Goal: Communication & Community: Connect with others

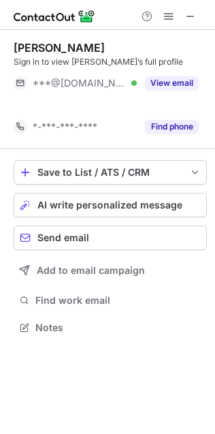
scroll to position [7, 7]
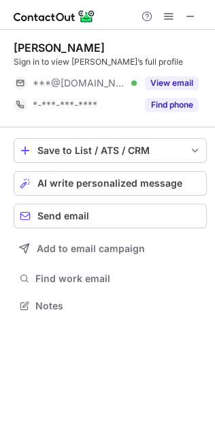
scroll to position [7, 7]
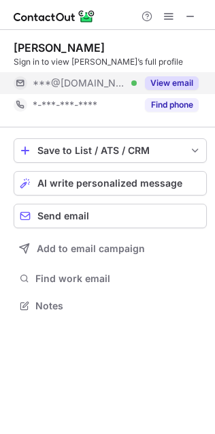
click at [185, 84] on button "View email" at bounding box center [172, 83] width 54 height 14
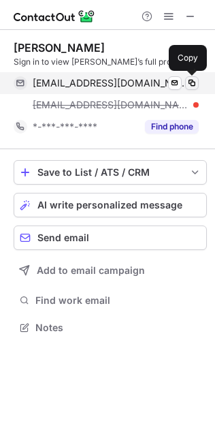
scroll to position [318, 215]
click at [189, 84] on span at bounding box center [192, 83] width 11 height 11
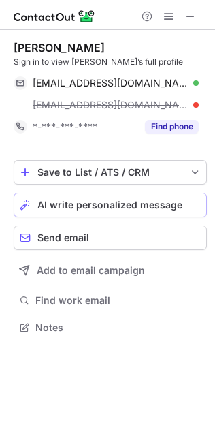
click at [119, 198] on button "AI write personalized message" at bounding box center [111, 205] width 194 height 25
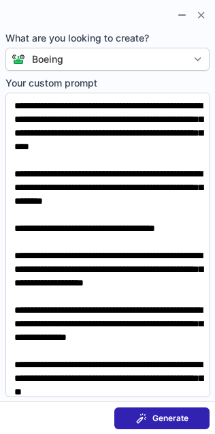
click at [168, 414] on span "Generate" at bounding box center [171, 418] width 36 height 11
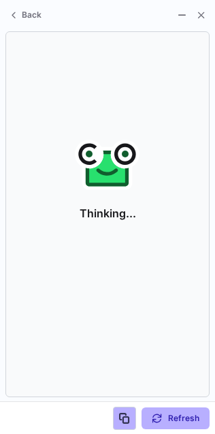
scroll to position [7, 7]
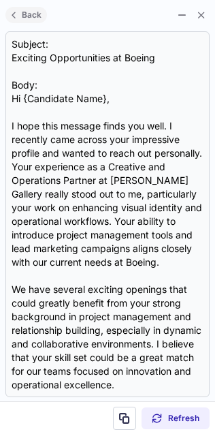
click at [21, 12] on span "Back" at bounding box center [31, 15] width 25 height 10
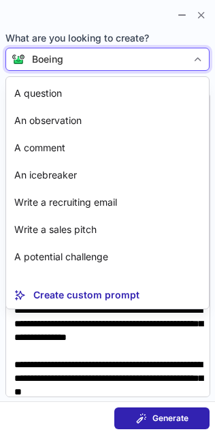
click at [67, 67] on div "Boeing" at bounding box center [107, 59] width 204 height 23
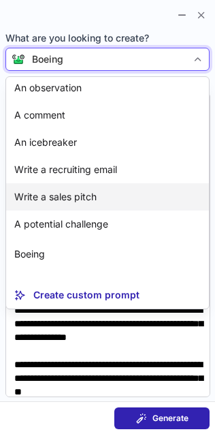
scroll to position [57, 0]
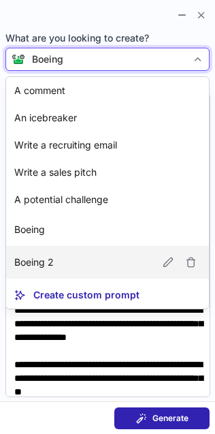
click at [60, 261] on article "Boeing 2" at bounding box center [107, 262] width 203 height 33
type textarea "**********"
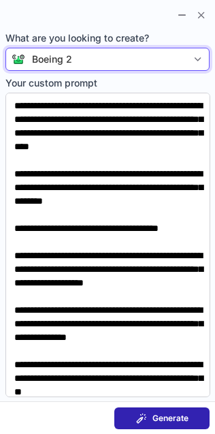
click at [144, 416] on span at bounding box center [141, 418] width 11 height 11
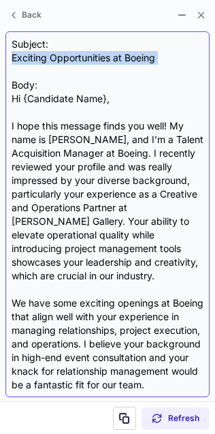
drag, startPoint x: 9, startPoint y: 61, endPoint x: 140, endPoint y: 68, distance: 131.0
click at [140, 68] on div "Subject: Exciting Opportunities at Boeing Body: Hi {Candidate Name}, I hope thi…" at bounding box center [107, 214] width 204 height 366
copy div "Exciting Opportunities at Boeing"
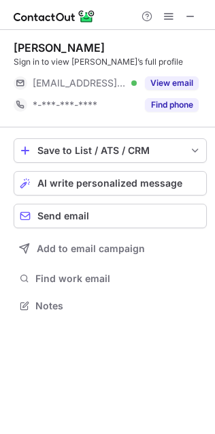
scroll to position [297, 215]
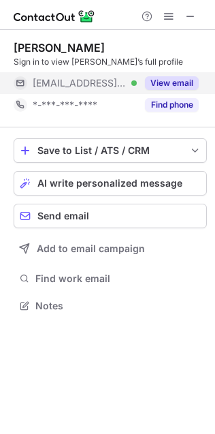
click at [168, 77] on button "View email" at bounding box center [172, 83] width 54 height 14
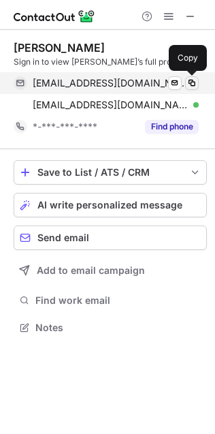
click at [192, 79] on span at bounding box center [192, 83] width 11 height 11
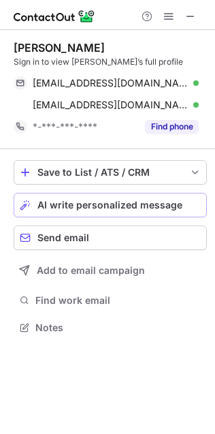
click at [95, 194] on button "AI write personalized message" at bounding box center [111, 205] width 194 height 25
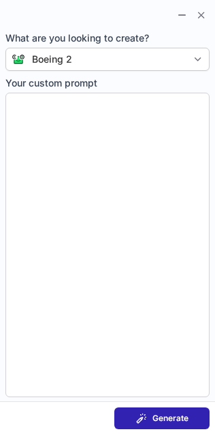
type textarea "**********"
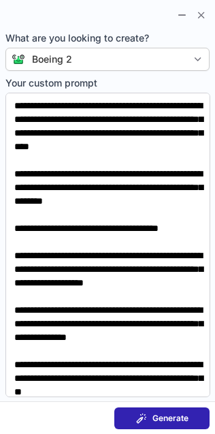
click at [156, 420] on span "Generate" at bounding box center [171, 418] width 36 height 11
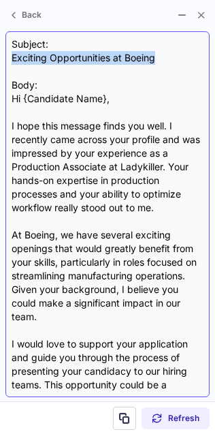
drag, startPoint x: 6, startPoint y: 57, endPoint x: 157, endPoint y: 58, distance: 151.3
click at [157, 58] on div "Subject: Exciting Opportunities at Boeing Body: Hi {Candidate Name}, I hope thi…" at bounding box center [107, 214] width 204 height 366
copy div "Exciting Opportunities at Boeing"
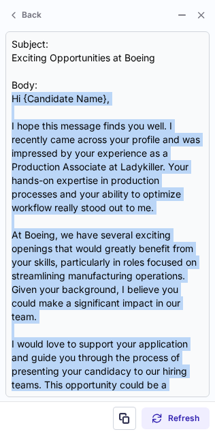
scroll to position [191, 0]
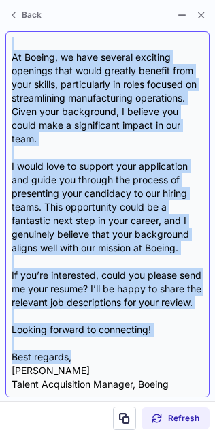
drag, startPoint x: 9, startPoint y: 94, endPoint x: 94, endPoint y: 352, distance: 271.9
click at [94, 352] on div "Subject: Exciting Opportunities at Boeing Body: Hi {Candidate Name}, I hope thi…" at bounding box center [107, 214] width 204 height 366
copy div "Hi {Candidate Name}, I hope this message finds you well. I recently came across…"
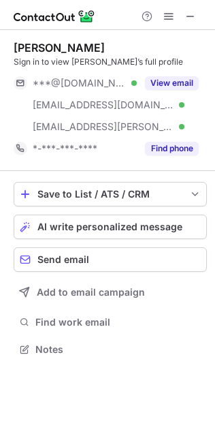
scroll to position [340, 215]
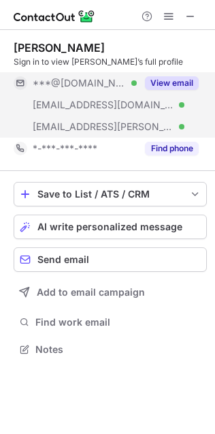
click at [164, 83] on button "View email" at bounding box center [172, 83] width 54 height 14
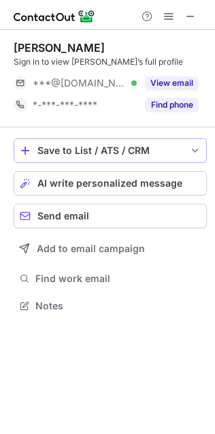
scroll to position [7, 7]
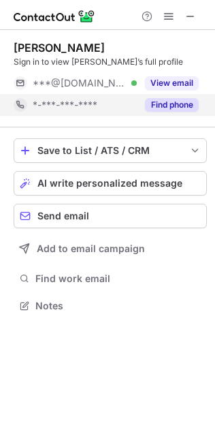
click at [159, 77] on button "View email" at bounding box center [172, 83] width 54 height 14
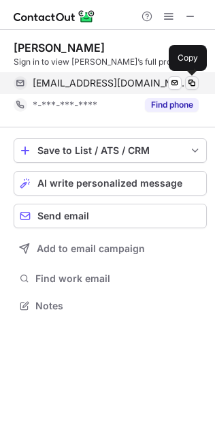
click at [192, 82] on span at bounding box center [192, 83] width 11 height 11
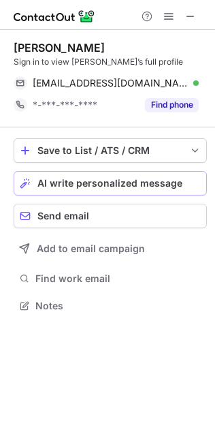
click at [138, 180] on span "AI write personalized message" at bounding box center [109, 183] width 145 height 11
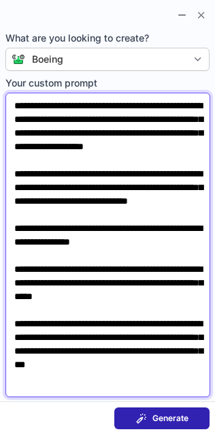
click at [25, 130] on textarea "**********" at bounding box center [107, 245] width 205 height 305
paste textarea
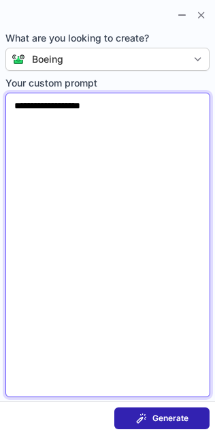
paste textarea "**********"
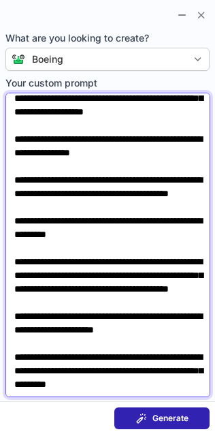
scroll to position [226, 0]
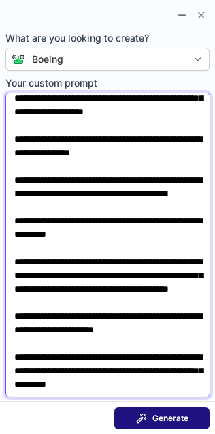
type textarea "**********"
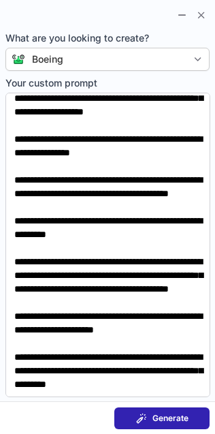
click at [145, 415] on span at bounding box center [141, 418] width 11 height 11
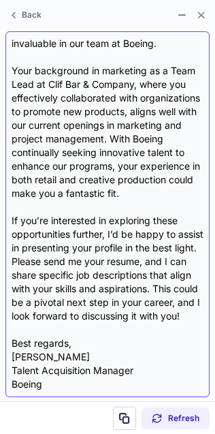
scroll to position [0, 0]
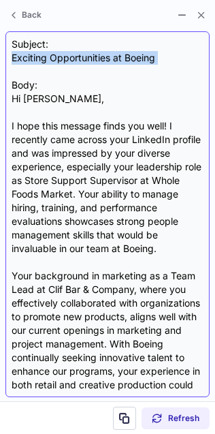
drag, startPoint x: 9, startPoint y: 59, endPoint x: 190, endPoint y: 69, distance: 181.5
click at [190, 69] on div "Subject: Exciting Opportunities at Boeing Body: Hi Mike, I hope this message fi…" at bounding box center [107, 214] width 204 height 366
copy div "Exciting Opportunities at Boeing"
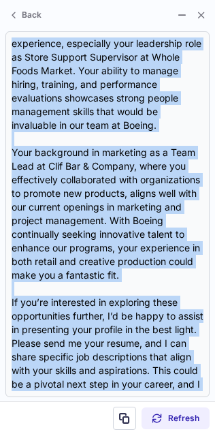
scroll to position [232, 0]
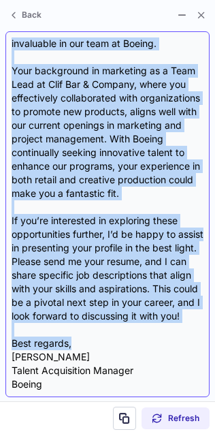
drag, startPoint x: 9, startPoint y: 98, endPoint x: 80, endPoint y: 345, distance: 257.5
click at [80, 345] on div "Subject: Exciting Opportunities at Boeing Body: Hi Mike, I hope this message fi…" at bounding box center [107, 214] width 204 height 366
copy div "Hi Mike, I hope this message finds you well! I recently came across your Linked…"
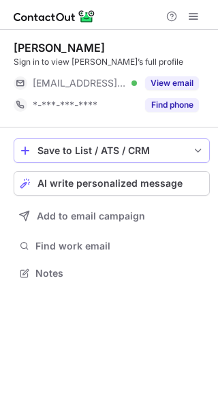
scroll to position [264, 218]
click at [132, 181] on span "AI write personalized message" at bounding box center [109, 183] width 145 height 11
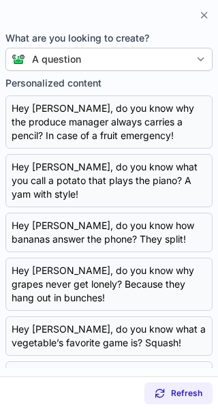
click at [184, 55] on div "A question" at bounding box center [107, 59] width 165 height 14
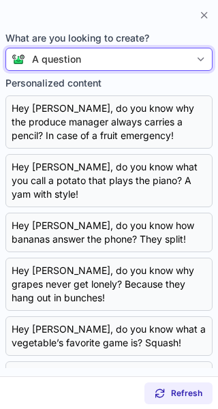
click at [173, 57] on div "A question" at bounding box center [107, 59] width 165 height 14
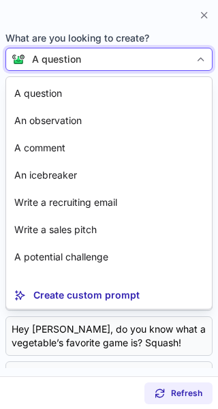
click at [173, 57] on div "A question" at bounding box center [107, 59] width 165 height 14
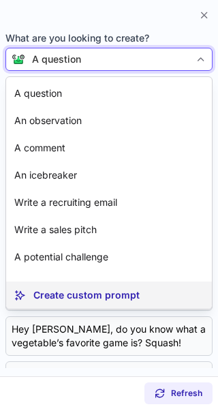
click at [97, 290] on p "Create custom prompt" at bounding box center [86, 295] width 106 height 14
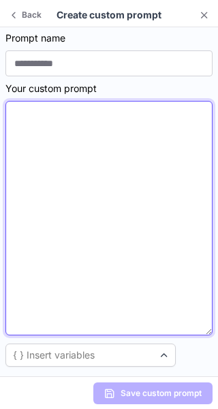
click at [110, 171] on textarea at bounding box center [108, 218] width 207 height 234
paste textarea "**********"
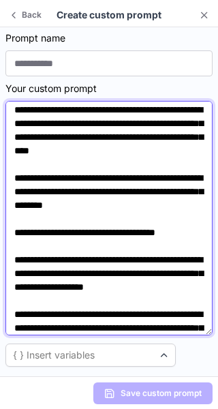
scroll to position [0, 0]
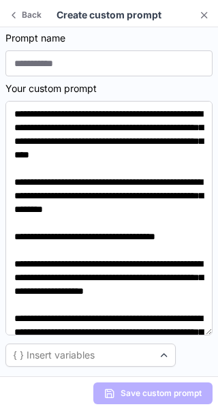
click at [45, 402] on section "Save custom prompt" at bounding box center [109, 392] width 218 height 33
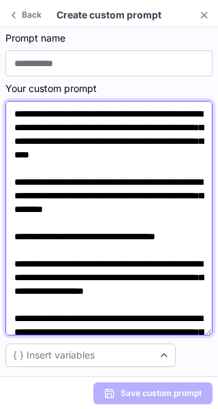
drag, startPoint x: 44, startPoint y: 267, endPoint x: 14, endPoint y: 249, distance: 35.8
click at [14, 249] on textarea at bounding box center [108, 218] width 207 height 234
paste textarea "*"
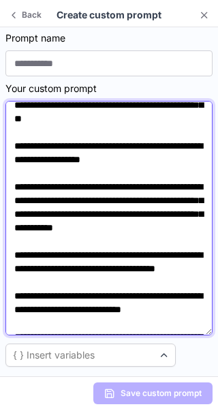
scroll to position [459, 0]
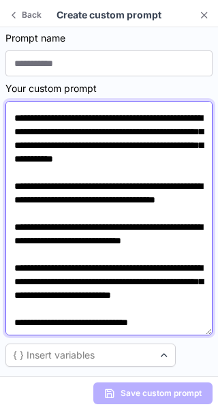
click at [172, 320] on textarea at bounding box center [108, 218] width 207 height 234
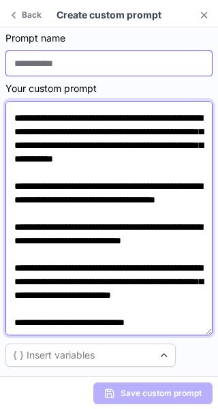
type textarea "**********"
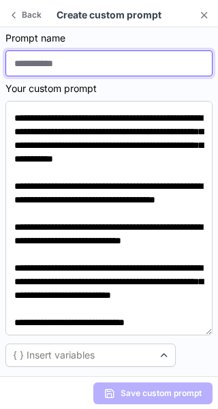
click at [74, 59] on input at bounding box center [108, 63] width 207 height 26
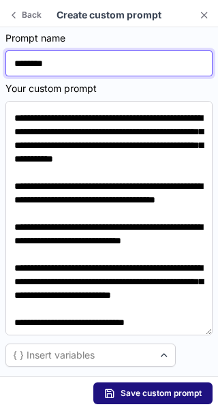
type input "********"
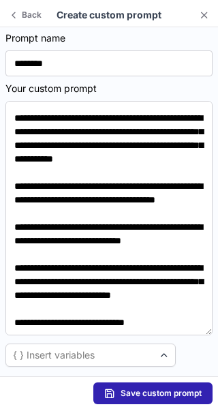
click at [150, 390] on span "Save custom prompt" at bounding box center [161, 393] width 81 height 11
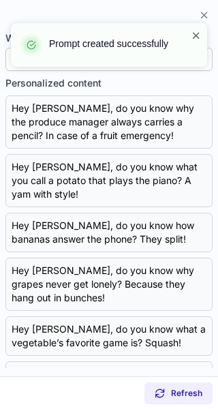
click at [194, 36] on span at bounding box center [196, 36] width 11 height 14
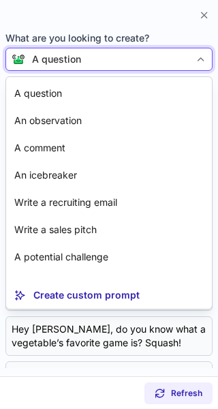
click at [159, 58] on div "A question" at bounding box center [107, 59] width 165 height 14
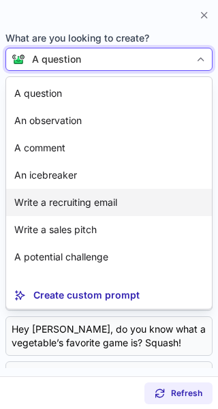
drag, startPoint x: 106, startPoint y: 142, endPoint x: 80, endPoint y: 211, distance: 73.9
click at [80, 211] on div "A question An observation A comment An icebreaker Write a recruiting email Writ…" at bounding box center [109, 179] width 206 height 204
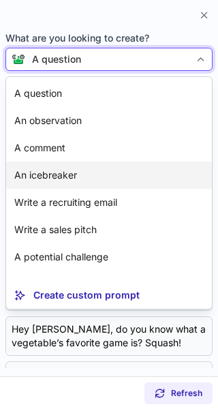
scroll to position [57, 0]
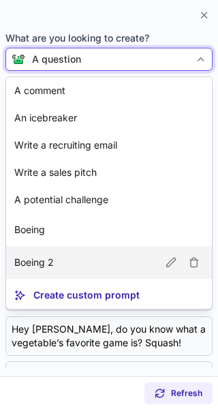
click at [66, 258] on article "Boeing 2" at bounding box center [109, 262] width 206 height 33
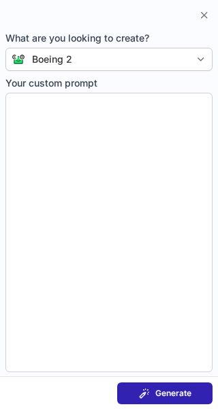
type textarea "**********"
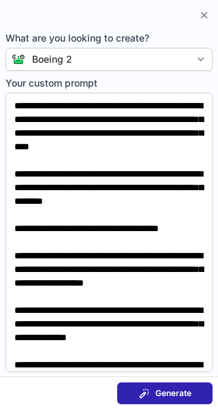
click at [159, 385] on button "Generate" at bounding box center [164, 393] width 95 height 22
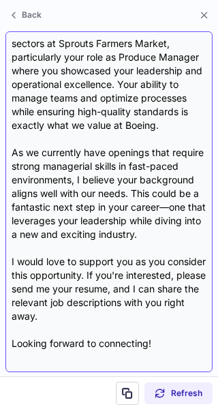
scroll to position [189, 0]
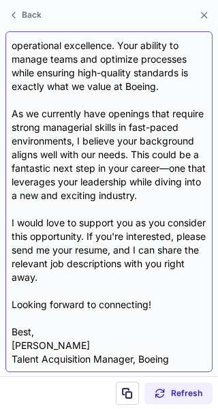
click at [47, 168] on div "Subject: Exciting Opportunity at Boeing Body: Hi Brian, I hope this message fin…" at bounding box center [109, 201] width 195 height 328
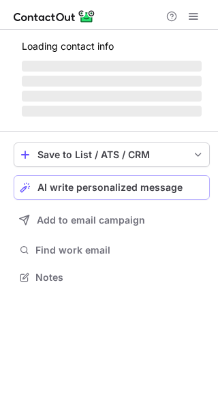
scroll to position [285, 218]
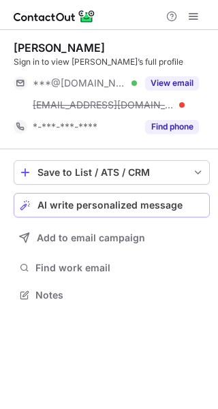
click at [110, 201] on span "AI write personalized message" at bounding box center [109, 205] width 145 height 11
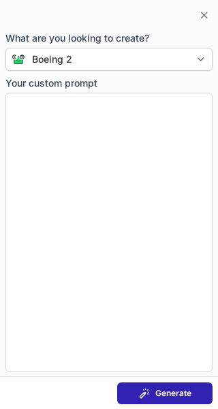
type textarea "**********"
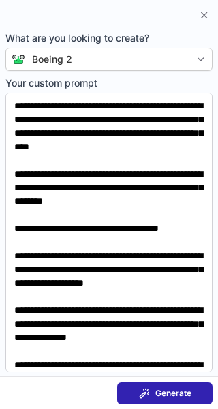
click at [157, 392] on span "Generate" at bounding box center [173, 393] width 36 height 11
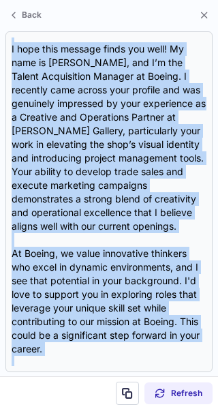
scroll to position [244, 0]
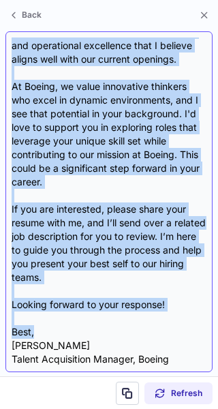
drag, startPoint x: 10, startPoint y: 96, endPoint x: 87, endPoint y: 335, distance: 251.5
click at [87, 335] on div "Subject: Exciting Opportunities at Boeing Body: Hi {Candidate Name}, I hope thi…" at bounding box center [108, 201] width 207 height 341
copy div "Hi {Candidate Name}, I hope this message finds you well! My name is Rebecca Mat…"
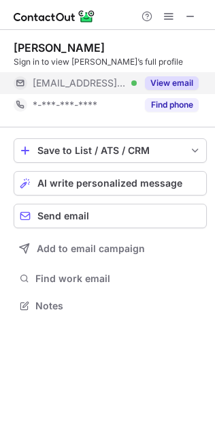
scroll to position [7, 7]
click at [174, 86] on button "View email" at bounding box center [172, 83] width 54 height 14
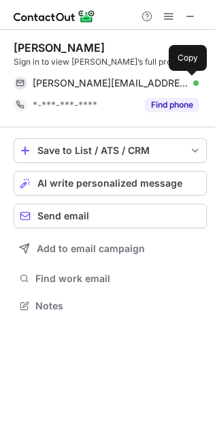
click at [191, 83] on span at bounding box center [192, 83] width 11 height 11
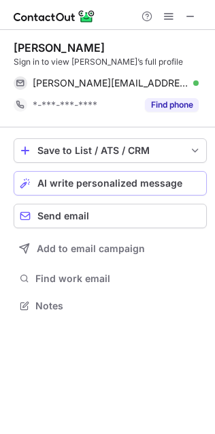
click at [115, 181] on span "AI write personalized message" at bounding box center [109, 183] width 145 height 11
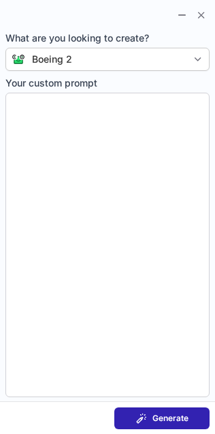
type textarea "**********"
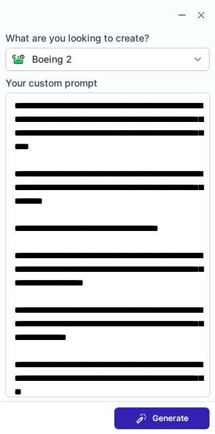
click at [148, 411] on button "Generate" at bounding box center [161, 418] width 95 height 22
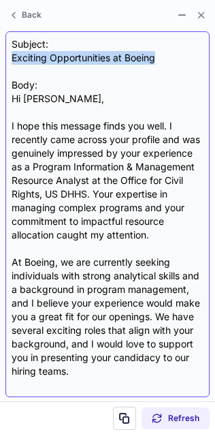
drag, startPoint x: 10, startPoint y: 55, endPoint x: 185, endPoint y: 59, distance: 174.5
click at [185, 58] on div "Subject: Exciting Opportunities at Boeing Body: Hi Therese, I hope this message…" at bounding box center [107, 214] width 204 height 366
copy div "Exciting Opportunities at Boeing"
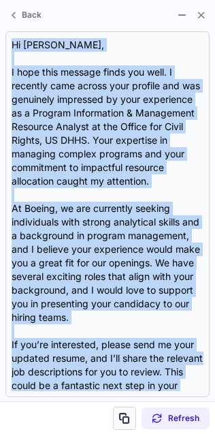
scroll to position [219, 0]
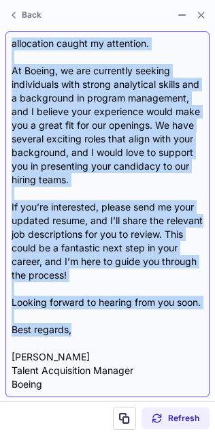
drag, startPoint x: 12, startPoint y: 96, endPoint x: 125, endPoint y: 329, distance: 259.0
click at [125, 329] on div "Subject: Exciting Opportunities at Boeing Body: Hi Therese, I hope this message…" at bounding box center [108, 214] width 192 height 354
copy div "Hi Therese, I hope this message finds you well. I recently came across your pro…"
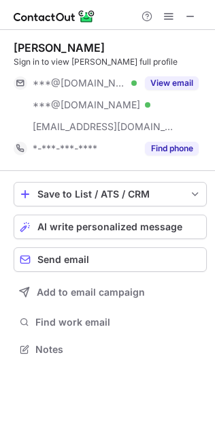
scroll to position [340, 215]
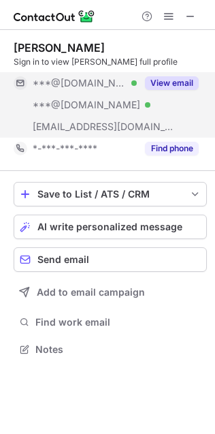
click at [180, 85] on button "View email" at bounding box center [172, 83] width 54 height 14
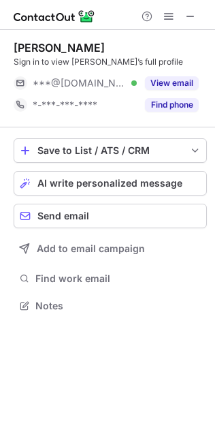
scroll to position [297, 215]
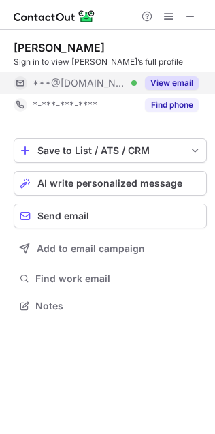
click at [174, 80] on button "View email" at bounding box center [172, 83] width 54 height 14
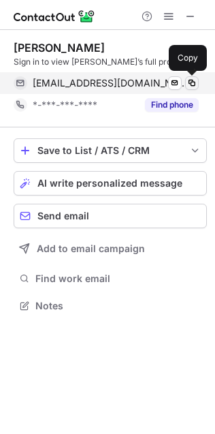
click at [188, 83] on span at bounding box center [192, 83] width 11 height 11
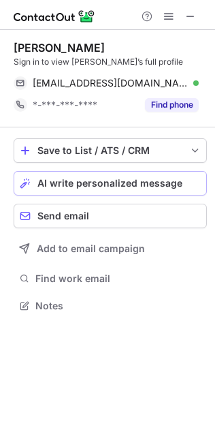
click at [119, 181] on span "AI write personalized message" at bounding box center [109, 183] width 145 height 11
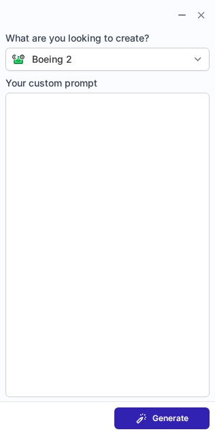
type textarea "**********"
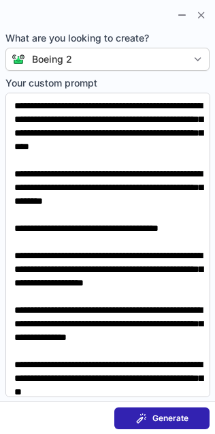
click at [142, 414] on span at bounding box center [141, 418] width 11 height 11
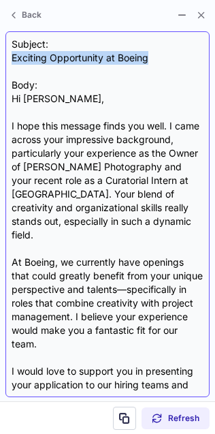
drag, startPoint x: 8, startPoint y: 61, endPoint x: 161, endPoint y: 62, distance: 153.3
click at [161, 62] on div "Subject: Exciting Opportunity at Boeing Body: Hi Ashley, I hope this message fi…" at bounding box center [107, 214] width 204 height 366
copy div "Exciting Opportunity at Boeing"
click at [161, 63] on div "Subject: Exciting Opportunity at Boeing Body: Hi Ashley, I hope this message fi…" at bounding box center [108, 214] width 192 height 354
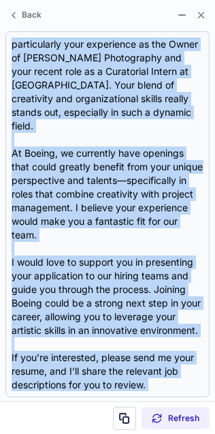
scroll to position [204, 0]
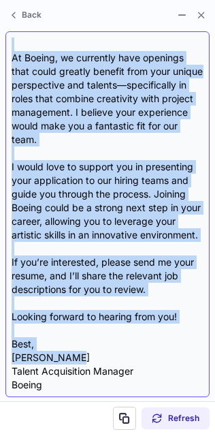
drag, startPoint x: 10, startPoint y: 97, endPoint x: 80, endPoint y: 354, distance: 265.6
click at [80, 354] on div "Subject: Exciting Opportunity at Boeing Body: Hi Ashley, I hope this message fi…" at bounding box center [107, 214] width 204 height 366
copy div "Hi Ashley, I hope this message finds you well. I came across your impressive ba…"
click at [80, 354] on div "Subject: Exciting Opportunity at Boeing Body: Hi Ashley, I hope this message fi…" at bounding box center [108, 214] width 192 height 354
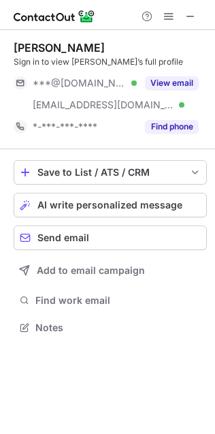
scroll to position [318, 215]
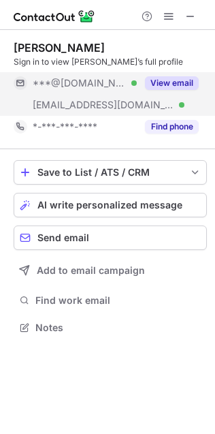
click at [170, 83] on button "View email" at bounding box center [172, 83] width 54 height 14
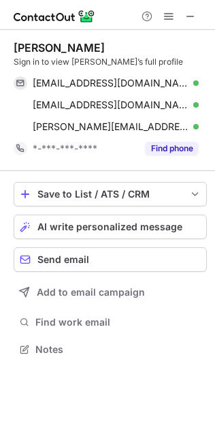
scroll to position [340, 215]
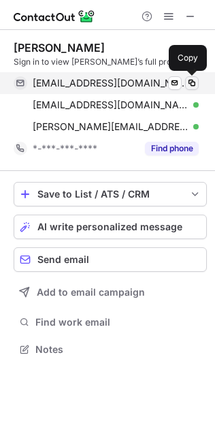
click at [190, 81] on span at bounding box center [192, 83] width 11 height 11
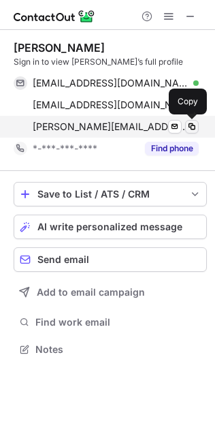
click at [190, 127] on span at bounding box center [192, 126] width 11 height 11
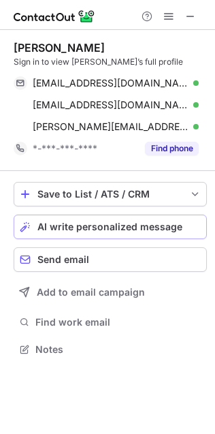
click at [105, 227] on span "AI write personalized message" at bounding box center [109, 226] width 145 height 11
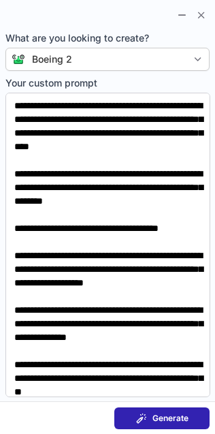
click at [153, 419] on span "Generate" at bounding box center [171, 418] width 36 height 11
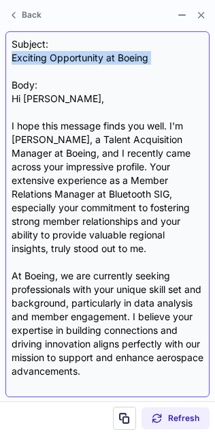
drag, startPoint x: 7, startPoint y: 57, endPoint x: 134, endPoint y: 76, distance: 128.1
click at [134, 76] on div "Subject: Exciting Opportunity at Boeing Body: Hi Jennie, I hope this message fi…" at bounding box center [107, 214] width 204 height 366
copy div "Exciting Opportunity at Boeing"
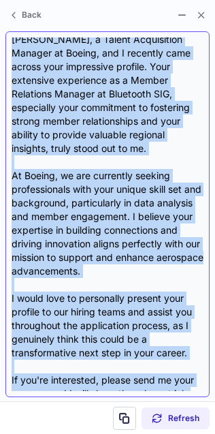
scroll to position [219, 0]
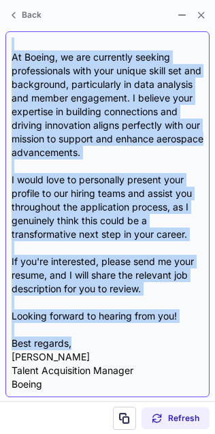
drag, startPoint x: 8, startPoint y: 96, endPoint x: 90, endPoint y: 341, distance: 258.6
click at [90, 341] on div "Subject: Exciting Opportunity at Boeing Body: Hi Jennie, I hope this message fi…" at bounding box center [107, 214] width 204 height 366
copy div "Hi Jennie, I hope this message finds you well. I'm Rebecca Mato, a Talent Acqui…"
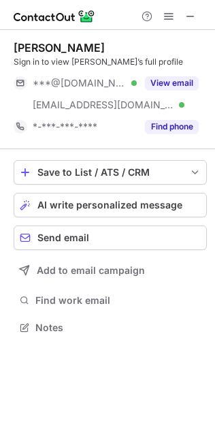
scroll to position [318, 215]
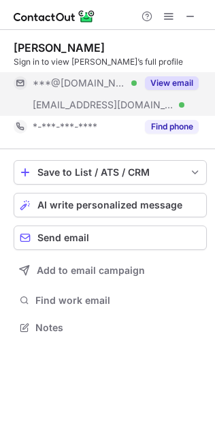
click at [168, 82] on button "View email" at bounding box center [172, 83] width 54 height 14
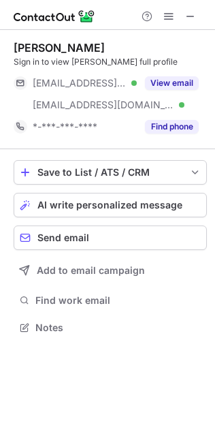
scroll to position [318, 215]
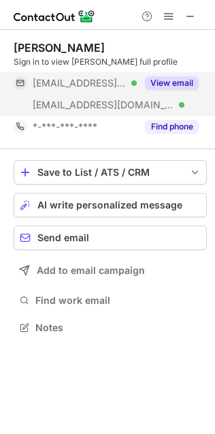
click at [183, 90] on div "View email" at bounding box center [168, 83] width 62 height 22
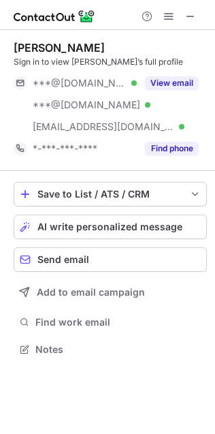
scroll to position [340, 215]
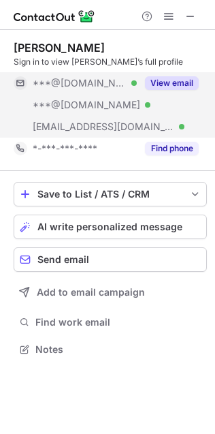
click at [183, 88] on button "View email" at bounding box center [172, 83] width 54 height 14
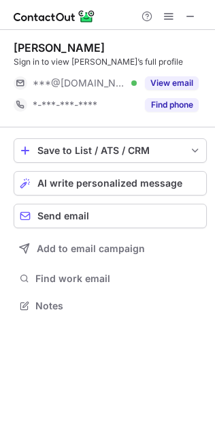
scroll to position [7, 7]
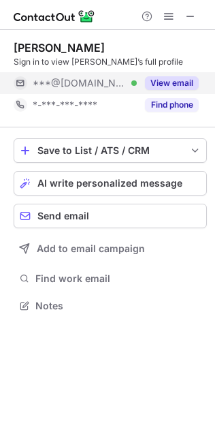
click at [156, 76] on button "View email" at bounding box center [172, 83] width 54 height 14
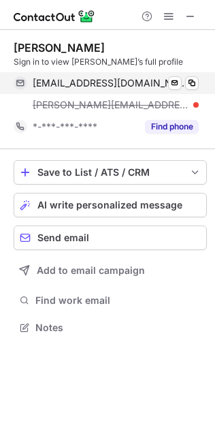
scroll to position [318, 215]
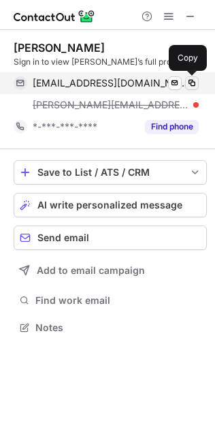
click at [190, 89] on button at bounding box center [192, 83] width 14 height 14
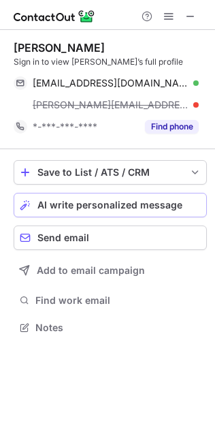
click at [115, 194] on button "AI write personalized message" at bounding box center [111, 205] width 194 height 25
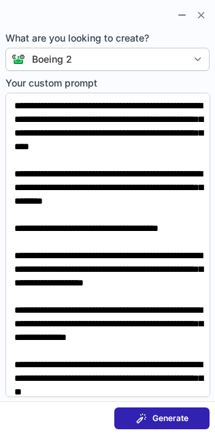
click at [145, 420] on span at bounding box center [141, 418] width 11 height 11
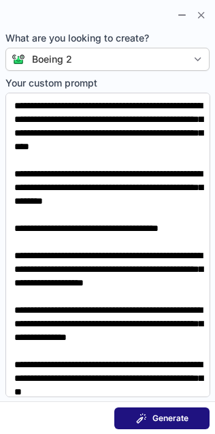
scroll to position [7, 7]
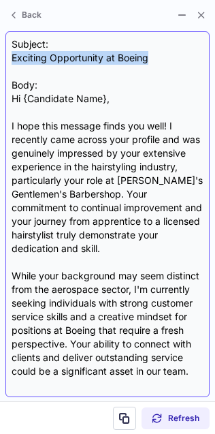
drag, startPoint x: 11, startPoint y: 59, endPoint x: 154, endPoint y: 59, distance: 143.1
click at [154, 59] on div "Subject: Exciting Opportunity at Boeing Body: Hi {Candidate Name}, I hope this …" at bounding box center [108, 214] width 192 height 354
copy div "Exciting Opportunity at Boeing"
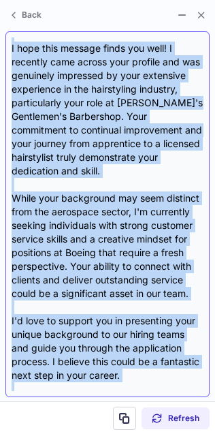
scroll to position [245, 0]
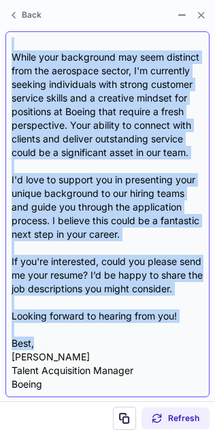
drag, startPoint x: 9, startPoint y: 96, endPoint x: 100, endPoint y: 345, distance: 265.6
click at [100, 345] on div "Subject: Exciting Opportunity at Boeing Body: Hi {Candidate Name}, I hope this …" at bounding box center [107, 214] width 204 height 366
copy div "Hi {Candidate Name}, I hope this message finds you well! I recently came across…"
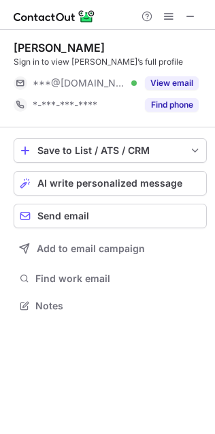
scroll to position [297, 215]
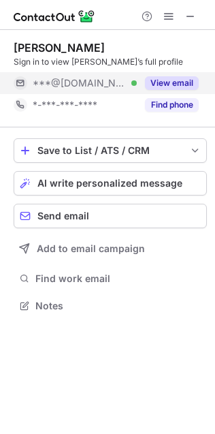
click at [159, 80] on button "View email" at bounding box center [172, 83] width 54 height 14
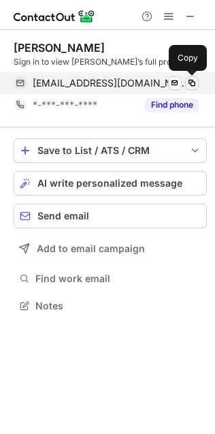
click at [191, 80] on span at bounding box center [192, 83] width 11 height 11
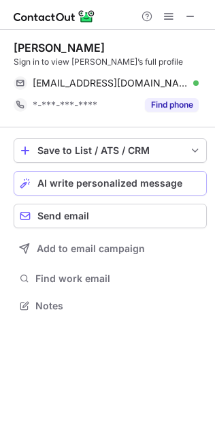
click at [125, 181] on span "AI write personalized message" at bounding box center [109, 183] width 145 height 11
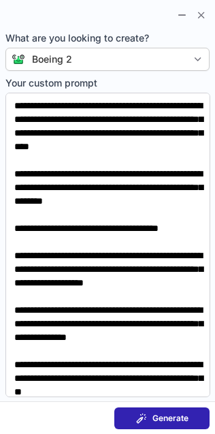
click at [156, 413] on span "Generate" at bounding box center [171, 418] width 36 height 11
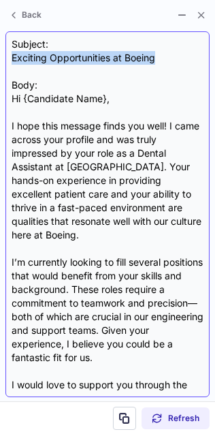
drag, startPoint x: 10, startPoint y: 55, endPoint x: 193, endPoint y: 55, distance: 182.6
click at [193, 55] on div "Subject: Exciting Opportunities at Boeing Body: Hi {Candidate Name}, I hope thi…" at bounding box center [107, 214] width 204 height 366
copy div "Exciting Opportunities at Boeing"
click at [193, 55] on div "Subject: Exciting Opportunities at Boeing Body: Hi {Candidate Name}, I hope thi…" at bounding box center [108, 214] width 192 height 354
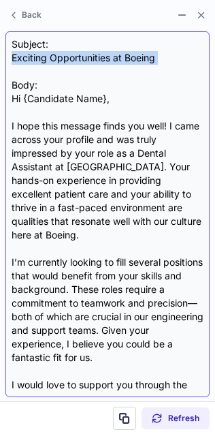
click at [193, 55] on div "Subject: Exciting Opportunities at Boeing Body: Hi {Candidate Name}, I hope thi…" at bounding box center [108, 214] width 192 height 354
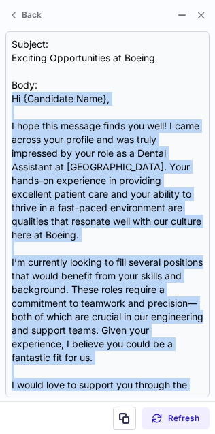
scroll to position [204, 0]
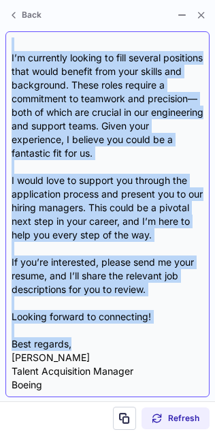
drag, startPoint x: 10, startPoint y: 97, endPoint x: 95, endPoint y: 348, distance: 264.6
click at [95, 348] on div "Subject: Exciting Opportunities at Boeing Body: Hi {Candidate Name}, I hope thi…" at bounding box center [107, 214] width 204 height 366
copy div "Hi {Candidate Name}, I hope this message finds you well! I came across your pro…"
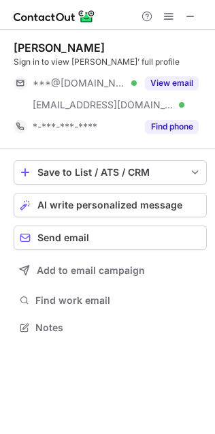
scroll to position [318, 215]
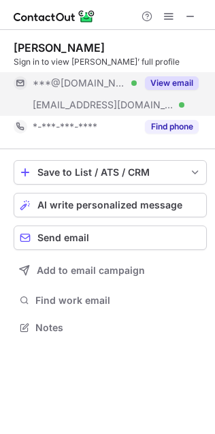
click at [174, 83] on button "View email" at bounding box center [172, 83] width 54 height 14
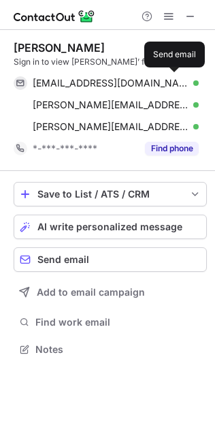
scroll to position [340, 215]
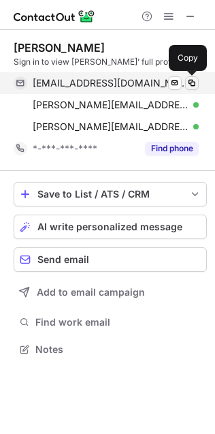
click at [192, 84] on span at bounding box center [192, 83] width 11 height 11
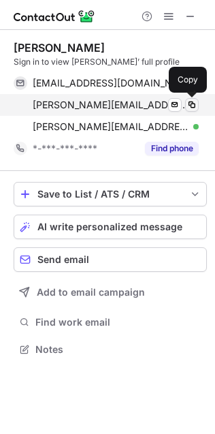
click at [192, 100] on span at bounding box center [192, 104] width 11 height 11
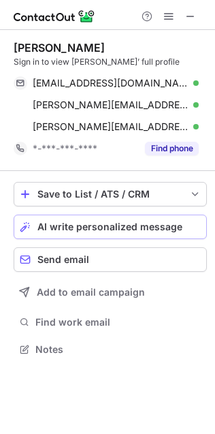
click at [132, 231] on span "AI write personalized message" at bounding box center [109, 226] width 145 height 11
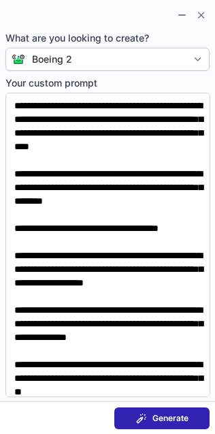
click at [156, 415] on span "Generate" at bounding box center [171, 418] width 36 height 11
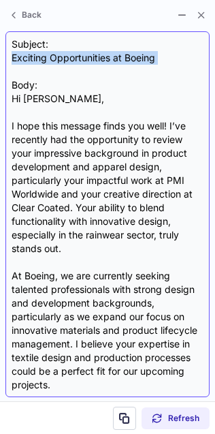
drag, startPoint x: 12, startPoint y: 57, endPoint x: 121, endPoint y: 79, distance: 111.2
click at [121, 78] on div "Subject: Exciting Opportunities at Boeing Body: Hi Miriam, I hope this message …" at bounding box center [108, 214] width 192 height 354
click at [121, 79] on div "Subject: Exciting Opportunities at Boeing Body: Hi Miriam, I hope this message …" at bounding box center [108, 214] width 192 height 354
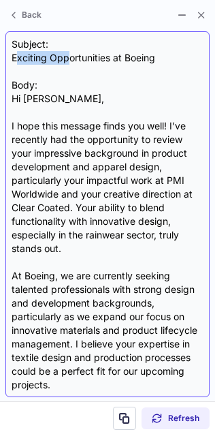
drag, startPoint x: 16, startPoint y: 55, endPoint x: 69, endPoint y: 61, distance: 53.5
click at [69, 60] on div "Subject: Exciting Opportunities at Boeing Body: Hi Miriam, I hope this message …" at bounding box center [108, 214] width 192 height 354
click at [69, 61] on div "Subject: Exciting Opportunities at Boeing Body: Hi Miriam, I hope this message …" at bounding box center [108, 214] width 192 height 354
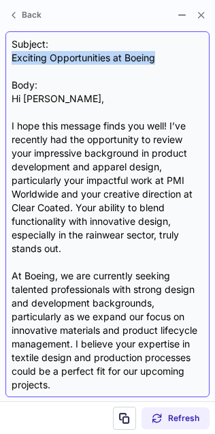
drag, startPoint x: 10, startPoint y: 57, endPoint x: 162, endPoint y: 64, distance: 152.1
click at [162, 64] on div "Subject: Exciting Opportunities at Boeing Body: Hi Miriam, I hope this message …" at bounding box center [107, 214] width 204 height 366
copy div "Exciting Opportunities at Boeing"
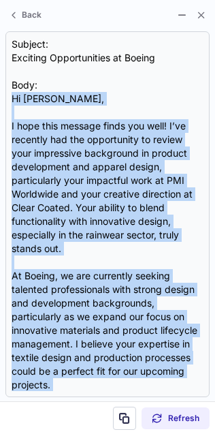
scroll to position [219, 0]
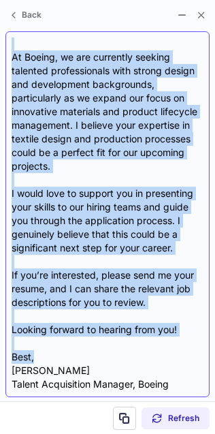
drag, startPoint x: 10, startPoint y: 97, endPoint x: 78, endPoint y: 362, distance: 272.8
click at [78, 362] on div "Subject: Exciting Opportunities at Boeing Body: Hi Miriam, I hope this message …" at bounding box center [107, 214] width 204 height 366
copy div "Hi Miriam, I hope this message finds you well! I’ve recently had the opportunit…"
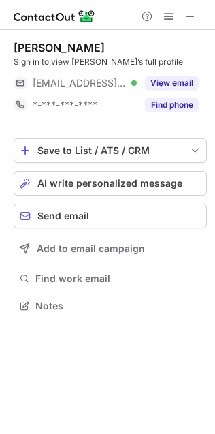
scroll to position [297, 215]
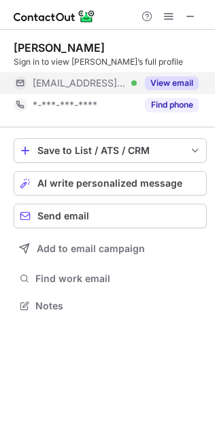
click at [184, 88] on button "View email" at bounding box center [172, 83] width 54 height 14
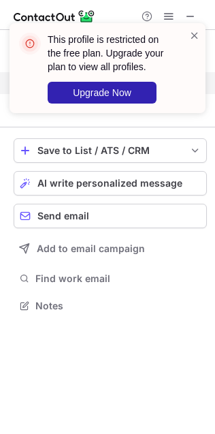
click at [184, 88] on div "This profile is restricted on the free plan. Upgrade your plan to view all prof…" at bounding box center [108, 74] width 218 height 128
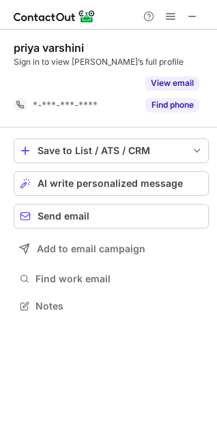
scroll to position [275, 217]
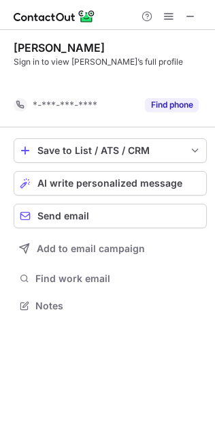
scroll to position [6, 7]
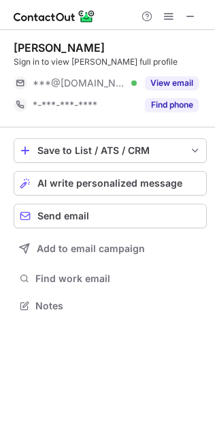
scroll to position [297, 215]
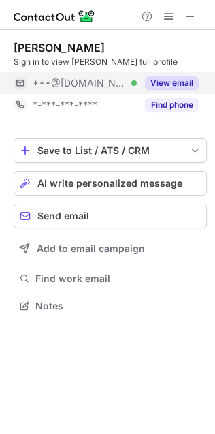
click at [180, 80] on button "View email" at bounding box center [172, 83] width 54 height 14
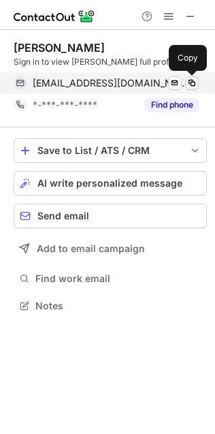
click at [193, 82] on span at bounding box center [192, 83] width 11 height 11
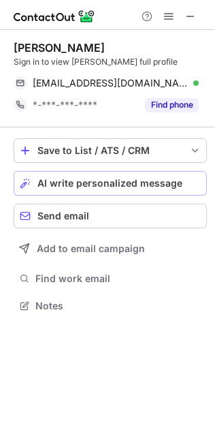
click at [95, 174] on button "AI write personalized message" at bounding box center [111, 183] width 194 height 25
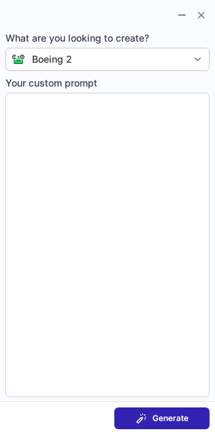
type textarea "**********"
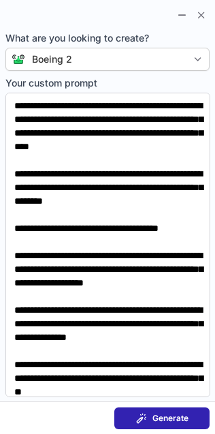
click at [157, 425] on button "Generate" at bounding box center [161, 418] width 95 height 22
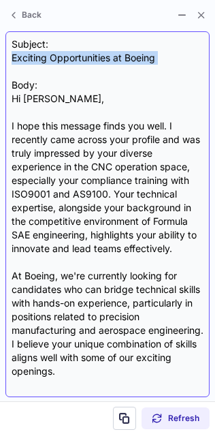
drag, startPoint x: 8, startPoint y: 55, endPoint x: 174, endPoint y: 72, distance: 166.4
click at [174, 72] on div "Subject: Exciting Opportunities at Boeing Body: Hi Landon, I hope this message …" at bounding box center [107, 214] width 204 height 366
copy div "Exciting Opportunities at Boeing"
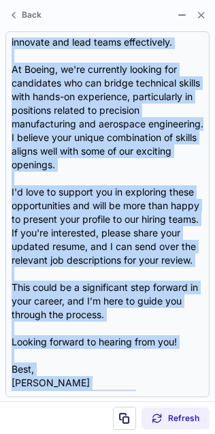
scroll to position [245, 0]
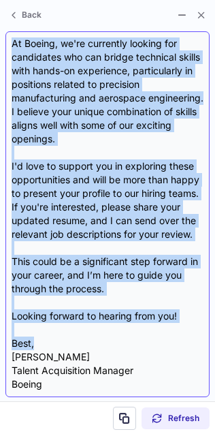
drag, startPoint x: 9, startPoint y: 97, endPoint x: 94, endPoint y: 343, distance: 260.3
click at [94, 343] on div "Subject: Exciting Opportunities at Boeing Body: Hi Landon, I hope this message …" at bounding box center [107, 214] width 204 height 366
copy div "Hi Landon, I hope this message finds you well. I recently came across your prof…"
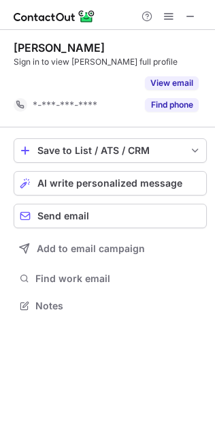
scroll to position [6, 7]
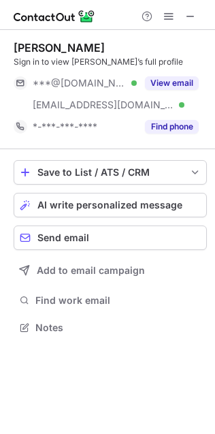
scroll to position [318, 215]
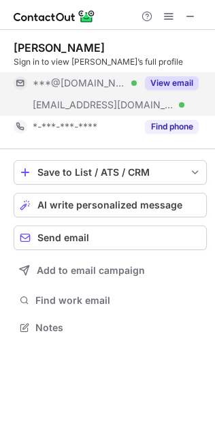
click at [161, 88] on button "View email" at bounding box center [172, 83] width 54 height 14
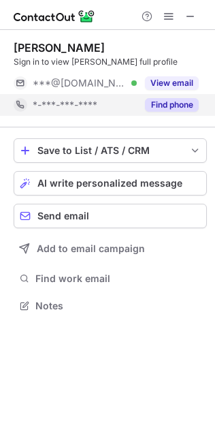
scroll to position [7, 7]
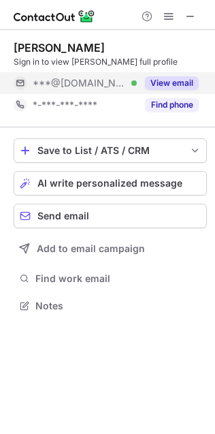
click at [154, 88] on button "View email" at bounding box center [172, 83] width 54 height 14
click at [158, 81] on button "View email" at bounding box center [172, 83] width 54 height 14
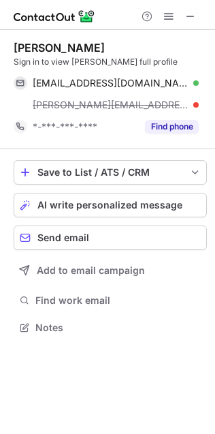
scroll to position [318, 215]
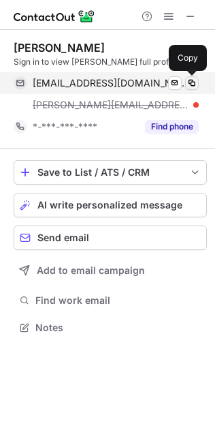
click at [193, 80] on span at bounding box center [192, 83] width 11 height 11
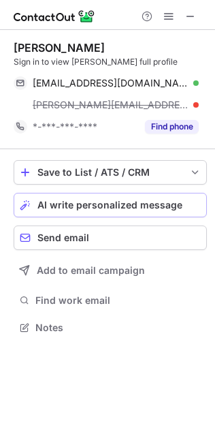
click at [108, 200] on span "AI write personalized message" at bounding box center [109, 205] width 145 height 11
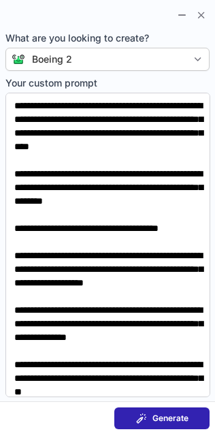
click at [138, 423] on span at bounding box center [141, 418] width 11 height 11
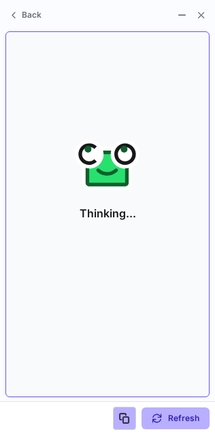
scroll to position [7, 7]
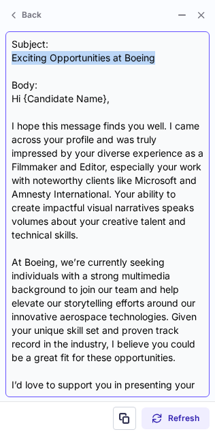
drag, startPoint x: 12, startPoint y: 59, endPoint x: 159, endPoint y: 61, distance: 147.2
click at [159, 60] on div "Subject: Exciting Opportunities at Boeing Body: Hi {Candidate Name}, I hope thi…" at bounding box center [108, 214] width 192 height 354
copy div "Exciting Opportunities at Boeing"
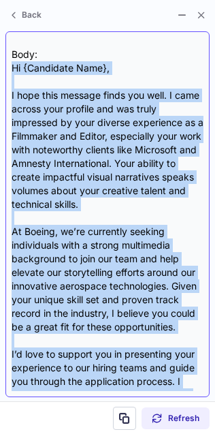
scroll to position [204, 0]
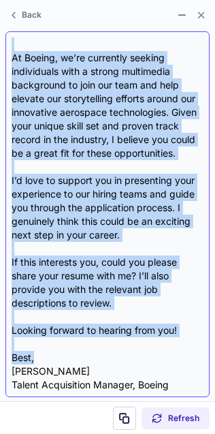
drag, startPoint x: 11, startPoint y: 93, endPoint x: 102, endPoint y: 358, distance: 279.7
click at [102, 358] on div "Subject: Exciting Opportunities at Boeing Body: Hi {Candidate Name}, I hope thi…" at bounding box center [108, 214] width 192 height 354
copy div "Hi {Candidate Name}, I hope this message finds you well. I came across your pro…"
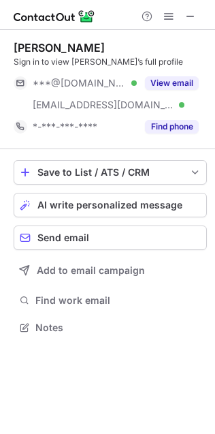
scroll to position [318, 215]
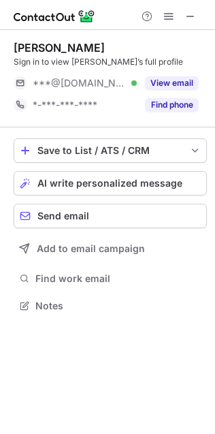
scroll to position [297, 215]
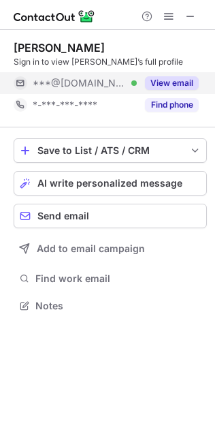
click at [164, 80] on button "View email" at bounding box center [172, 83] width 54 height 14
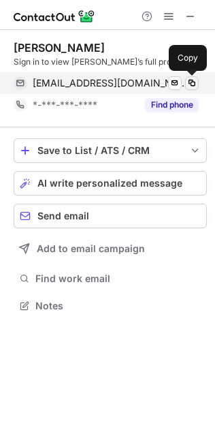
click at [194, 82] on span at bounding box center [192, 83] width 11 height 11
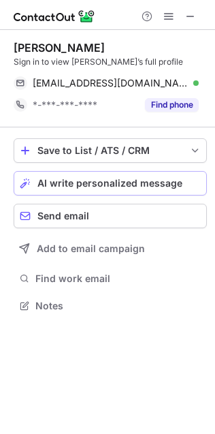
click at [141, 181] on span "AI write personalized message" at bounding box center [109, 183] width 145 height 11
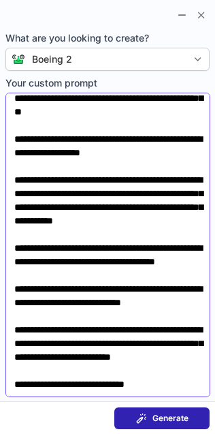
scroll to position [0, 0]
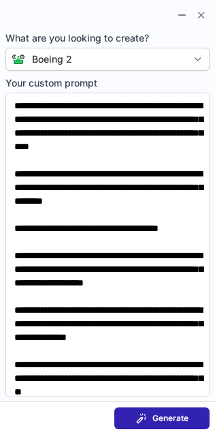
click at [158, 414] on span "Generate" at bounding box center [171, 418] width 36 height 11
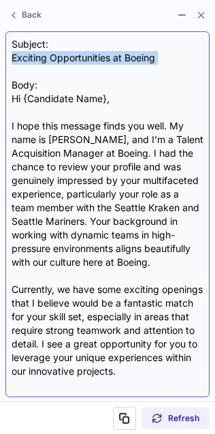
drag, startPoint x: 11, startPoint y: 53, endPoint x: 157, endPoint y: 65, distance: 147.0
click at [157, 65] on div "Subject: Exciting Opportunities at Boeing Body: Hi {Candidate Name}, I hope thi…" at bounding box center [108, 214] width 192 height 354
copy div "Exciting Opportunities at Boeing"
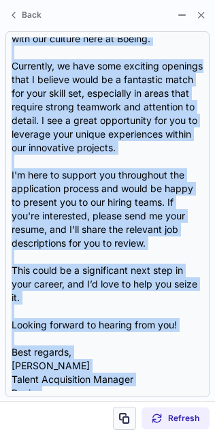
scroll to position [260, 0]
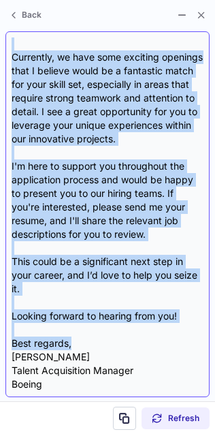
drag, startPoint x: 10, startPoint y: 95, endPoint x: 104, endPoint y: 345, distance: 267.2
click at [104, 345] on div "Subject: Exciting Opportunities at Boeing Body: Hi {Candidate Name}, I hope thi…" at bounding box center [107, 214] width 204 height 366
copy div "Hi {Candidate Name}, I hope this message finds you well. My name is Rebecca Mat…"
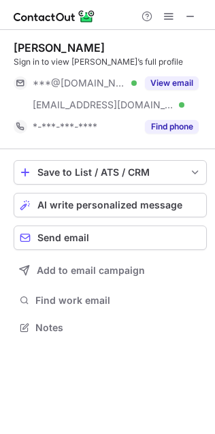
scroll to position [318, 215]
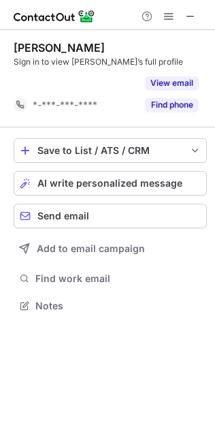
scroll to position [6, 7]
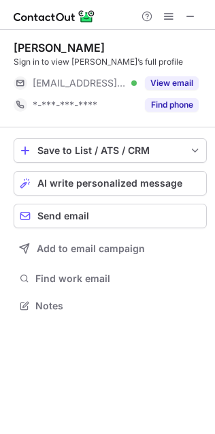
scroll to position [297, 215]
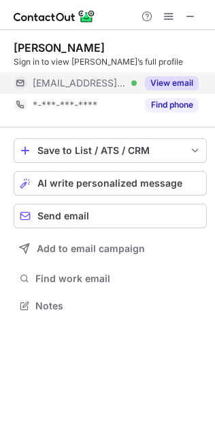
click at [158, 77] on button "View email" at bounding box center [172, 83] width 54 height 14
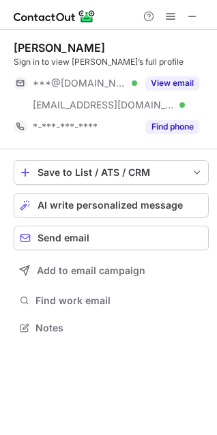
scroll to position [318, 217]
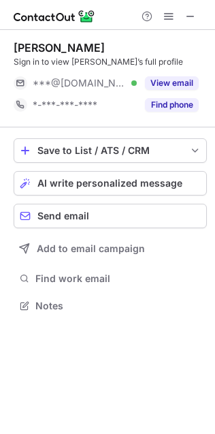
scroll to position [297, 215]
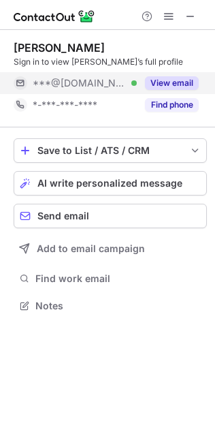
click at [168, 79] on button "View email" at bounding box center [172, 83] width 54 height 14
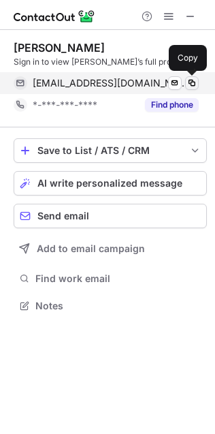
click at [189, 84] on span at bounding box center [192, 83] width 11 height 11
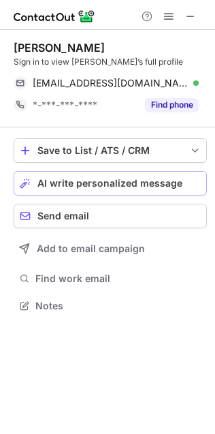
click at [132, 180] on span "AI write personalized message" at bounding box center [109, 183] width 145 height 11
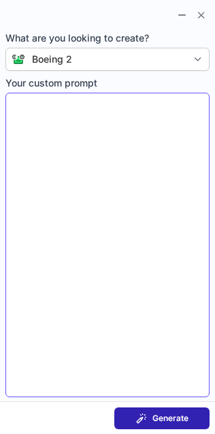
type textarea "**********"
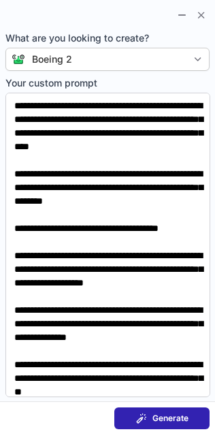
click at [184, 414] on span "Generate" at bounding box center [171, 418] width 36 height 11
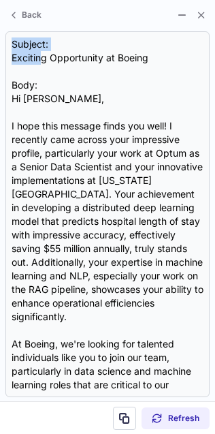
drag, startPoint x: 42, startPoint y: 59, endPoint x: 113, endPoint y: 20, distance: 81.1
click at [113, 20] on div "Back Subject: Exciting Opportunity at Boeing Body: Hi [PERSON_NAME], I hope thi…" at bounding box center [107, 217] width 215 height 434
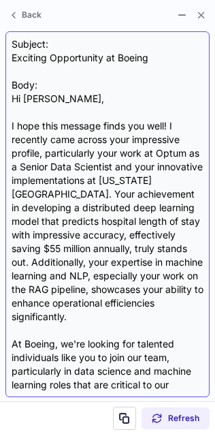
click at [33, 69] on div "Subject: Exciting Opportunity at Boeing Body: Hi Prakash, I hope this message f…" at bounding box center [108, 214] width 192 height 354
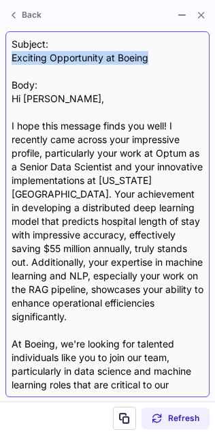
drag, startPoint x: 13, startPoint y: 55, endPoint x: 160, endPoint y: 55, distance: 147.2
click at [160, 55] on div "Subject: Exciting Opportunity at Boeing Body: Hi Prakash, I hope this message f…" at bounding box center [108, 214] width 192 height 354
copy div "Exciting Opportunity at Boeing"
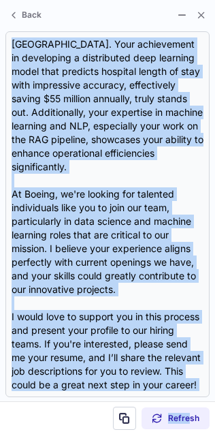
scroll to position [260, 0]
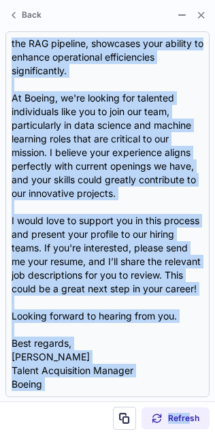
drag, startPoint x: 12, startPoint y: 99, endPoint x: 191, endPoint y: 405, distance: 354.8
click at [191, 405] on div "Back Subject: Exciting Opportunity at Boeing Body: Hi Prakash, I hope this mess…" at bounding box center [107, 217] width 215 height 434
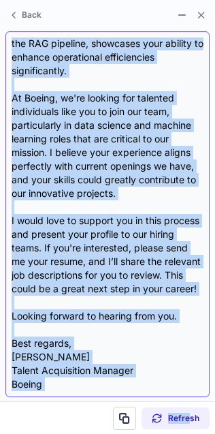
copy div "Hi Prakash, I hope this message finds you well! I recently came across your imp…"
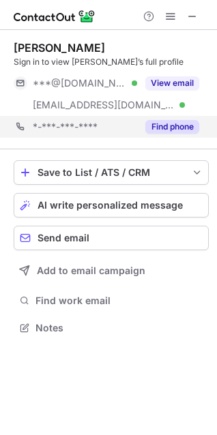
scroll to position [318, 217]
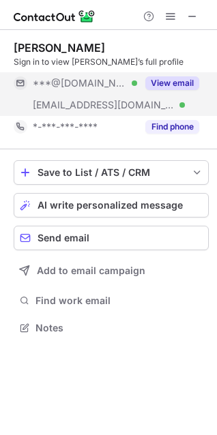
click at [172, 80] on button "View email" at bounding box center [172, 83] width 54 height 14
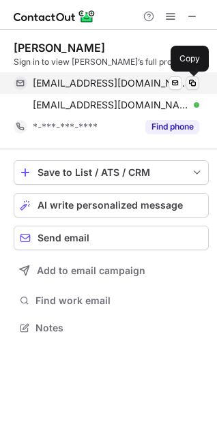
click at [191, 81] on span at bounding box center [192, 83] width 11 height 11
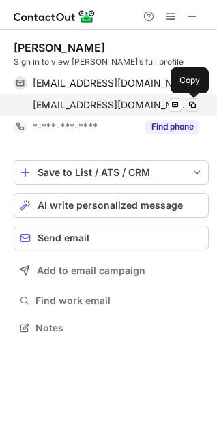
click at [191, 106] on span at bounding box center [192, 104] width 11 height 11
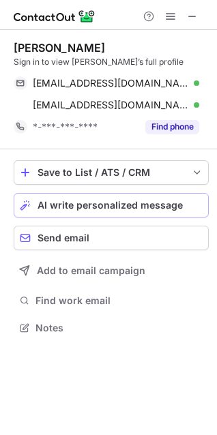
click at [106, 203] on span "AI write personalized message" at bounding box center [109, 205] width 145 height 11
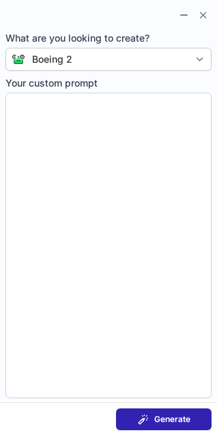
type textarea "**********"
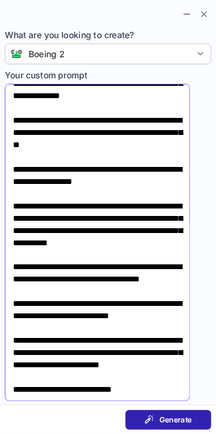
scroll to position [326, 0]
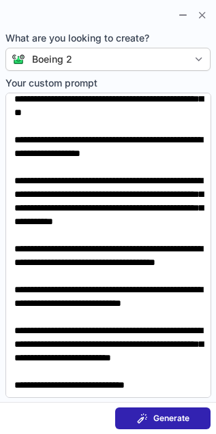
click at [152, 415] on div "Generate" at bounding box center [163, 418] width 52 height 11
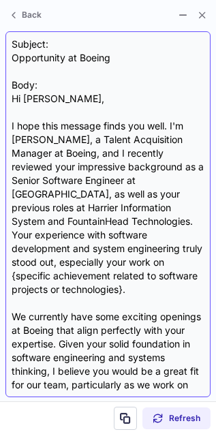
drag, startPoint x: 15, startPoint y: 59, endPoint x: 97, endPoint y: 57, distance: 82.5
click at [97, 57] on div "Subject: Opportunity at Boeing Body: Hi Mohseen, I hope this message finds you …" at bounding box center [108, 214] width 193 height 354
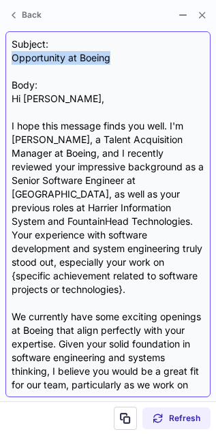
drag, startPoint x: 10, startPoint y: 58, endPoint x: 129, endPoint y: 61, distance: 119.3
click at [129, 60] on div "Subject: Opportunity at Boeing Body: Hi Mohseen, I hope this message finds you …" at bounding box center [107, 214] width 205 height 366
copy div "Opportunity at Boeing"
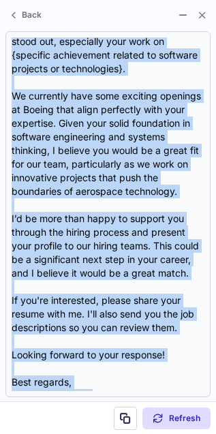
scroll to position [273, 0]
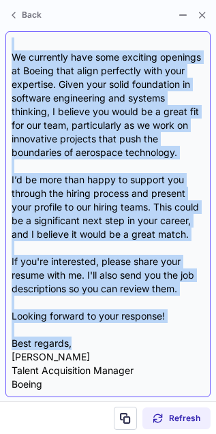
drag, startPoint x: 12, startPoint y: 99, endPoint x: 171, endPoint y: 348, distance: 295.0
click at [171, 348] on div "Subject: Opportunity at Boeing Body: Hi Mohseen, I hope this message finds you …" at bounding box center [108, 214] width 193 height 354
copy div "Hi Mohseen, I hope this message finds you well. I'm Rebecca Mato, a Talent Acqu…"
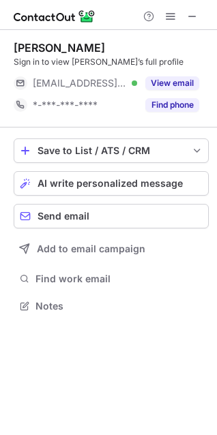
scroll to position [296, 217]
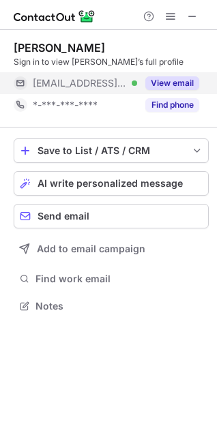
click at [170, 78] on button "View email" at bounding box center [172, 83] width 54 height 14
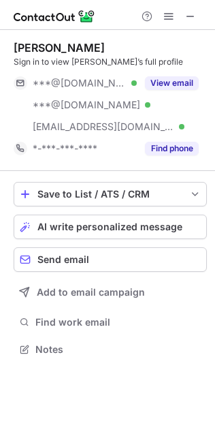
scroll to position [340, 215]
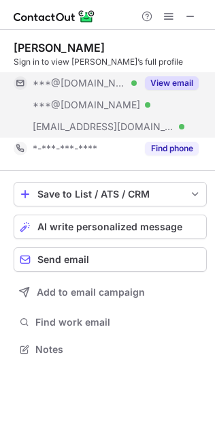
click at [178, 80] on button "View email" at bounding box center [172, 83] width 54 height 14
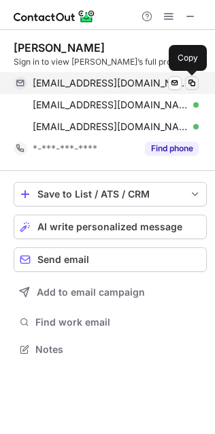
click at [195, 82] on span at bounding box center [192, 83] width 11 height 11
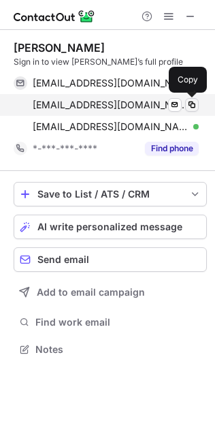
click at [196, 102] on span at bounding box center [192, 104] width 11 height 11
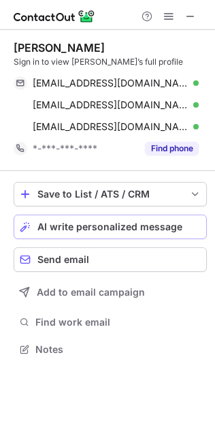
click at [102, 225] on span "AI write personalized message" at bounding box center [109, 226] width 145 height 11
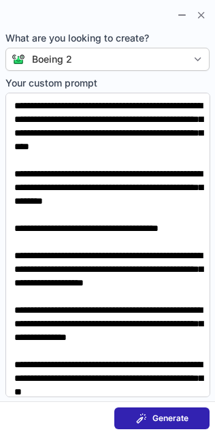
click at [153, 418] on span "Generate" at bounding box center [171, 418] width 36 height 11
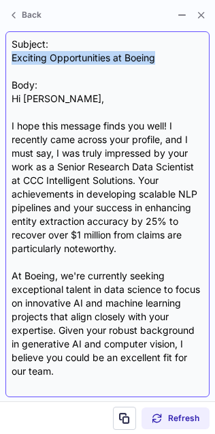
drag, startPoint x: 7, startPoint y: 57, endPoint x: 183, endPoint y: 56, distance: 175.8
click at [183, 56] on div "Subject: Exciting Opportunities at Boeing Body: Hi Negar, I hope this message f…" at bounding box center [107, 214] width 204 height 366
copy div "Exciting Opportunities at Boeing"
click at [183, 57] on div "Subject: Exciting Opportunities at Boeing Body: Hi Negar, I hope this message f…" at bounding box center [108, 214] width 192 height 354
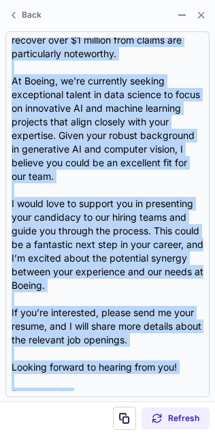
scroll to position [245, 0]
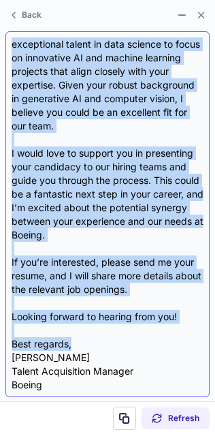
drag, startPoint x: 10, startPoint y: 97, endPoint x: 100, endPoint y: 348, distance: 266.4
click at [100, 348] on div "Subject: Exciting Opportunities at Boeing Body: Hi Negar, I hope this message f…" at bounding box center [107, 214] width 204 height 366
copy div "Hi Negar, I hope this message finds you well! I recently came across your profi…"
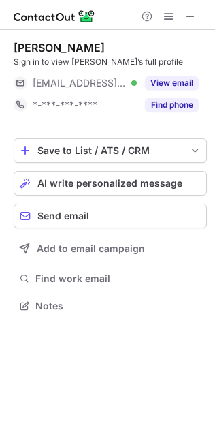
scroll to position [297, 215]
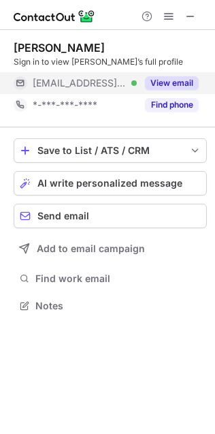
click at [162, 85] on button "View email" at bounding box center [172, 83] width 54 height 14
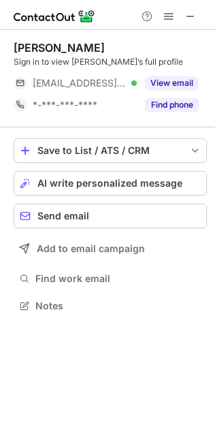
scroll to position [297, 215]
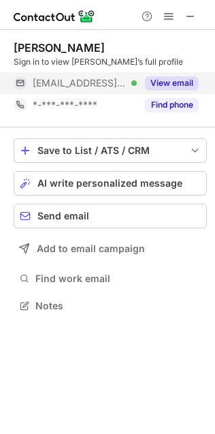
click at [176, 84] on button "View email" at bounding box center [172, 83] width 54 height 14
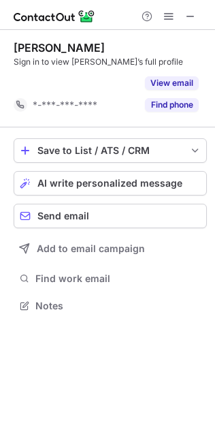
scroll to position [6, 7]
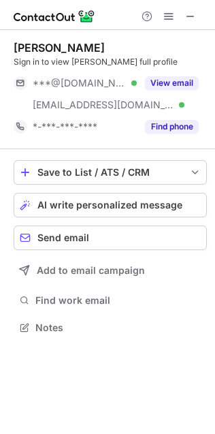
scroll to position [318, 215]
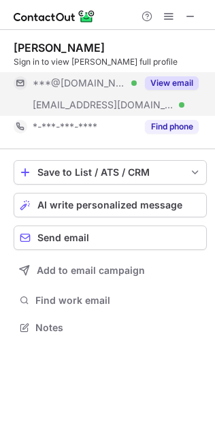
click at [176, 84] on button "View email" at bounding box center [172, 83] width 54 height 14
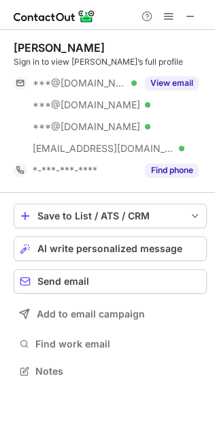
scroll to position [362, 215]
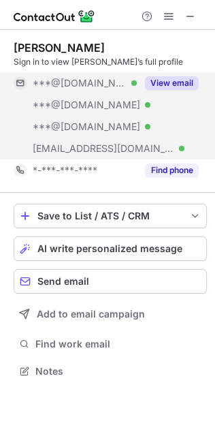
click at [158, 88] on button "View email" at bounding box center [172, 83] width 54 height 14
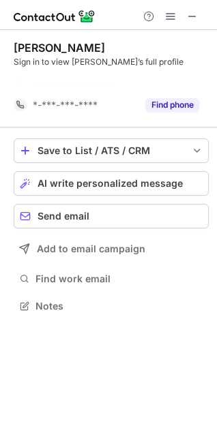
scroll to position [275, 217]
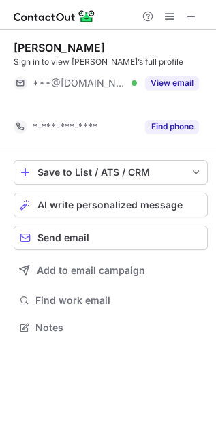
scroll to position [7, 7]
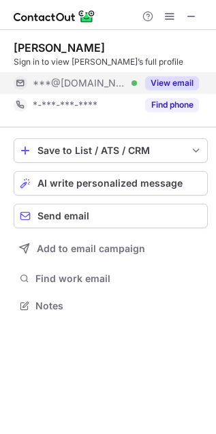
click at [168, 82] on button "View email" at bounding box center [172, 83] width 54 height 14
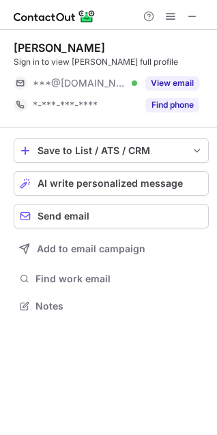
scroll to position [296, 217]
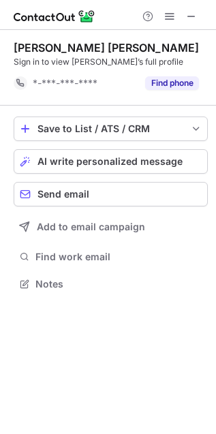
scroll to position [7, 7]
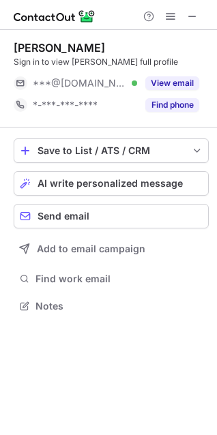
scroll to position [296, 217]
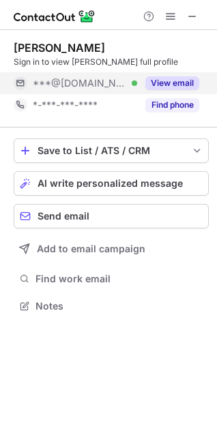
click at [155, 85] on button "View email" at bounding box center [172, 83] width 54 height 14
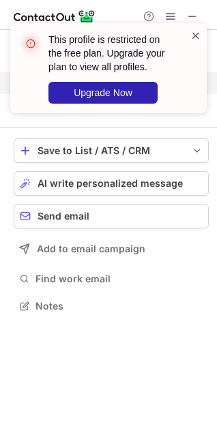
click at [200, 38] on span at bounding box center [195, 36] width 11 height 14
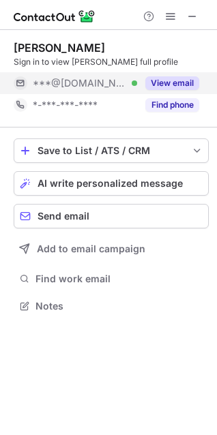
click at [200, 38] on span at bounding box center [195, 36] width 11 height 14
click at [200, 38] on div at bounding box center [195, 68] width 11 height 79
click at [177, 77] on button "View email" at bounding box center [172, 83] width 54 height 14
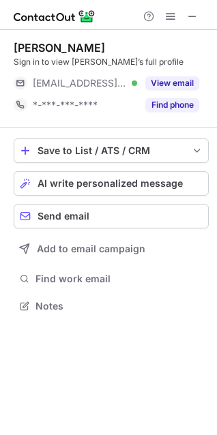
scroll to position [296, 217]
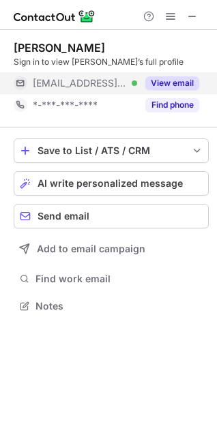
click at [159, 86] on button "View email" at bounding box center [172, 83] width 54 height 14
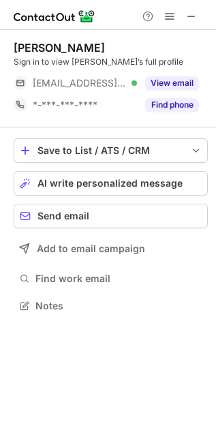
scroll to position [296, 216]
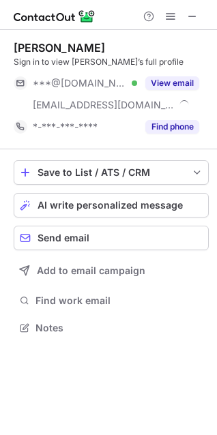
scroll to position [318, 217]
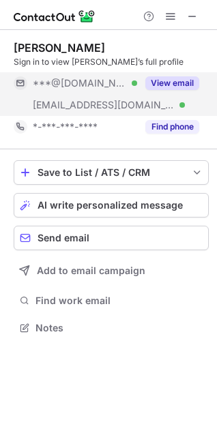
click at [181, 82] on button "View email" at bounding box center [172, 83] width 54 height 14
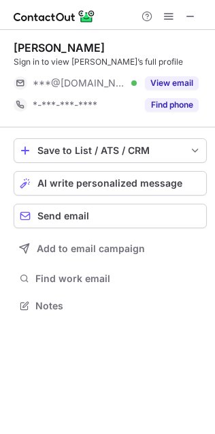
scroll to position [297, 215]
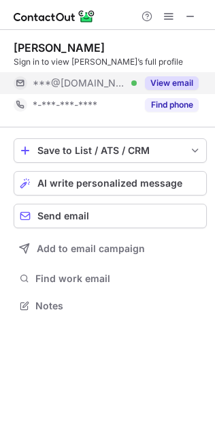
click at [176, 84] on button "View email" at bounding box center [172, 83] width 54 height 14
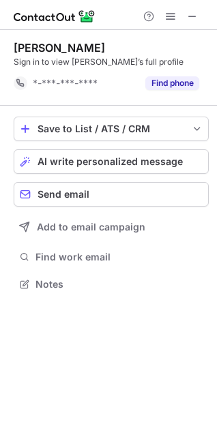
scroll to position [275, 217]
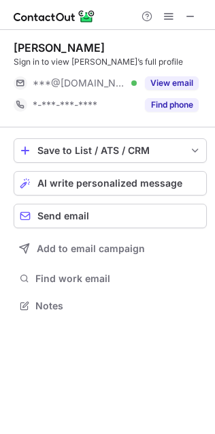
scroll to position [297, 215]
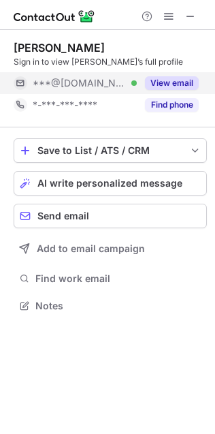
click at [156, 85] on button "View email" at bounding box center [172, 83] width 54 height 14
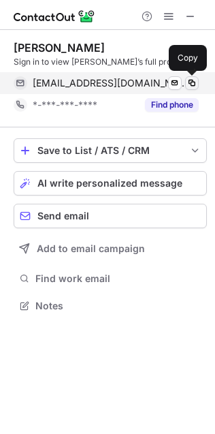
click at [195, 81] on span at bounding box center [192, 83] width 11 height 11
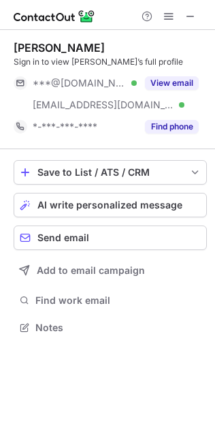
scroll to position [318, 215]
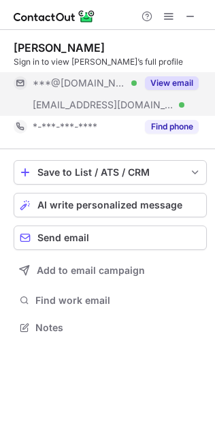
click at [170, 79] on button "View email" at bounding box center [172, 83] width 54 height 14
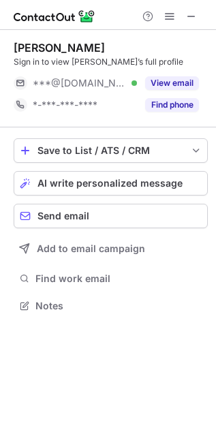
scroll to position [7, 7]
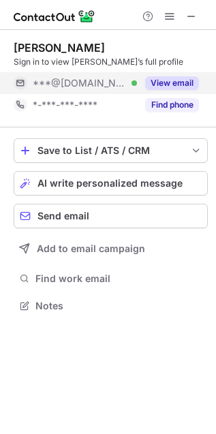
click at [167, 82] on button "View email" at bounding box center [172, 83] width 54 height 14
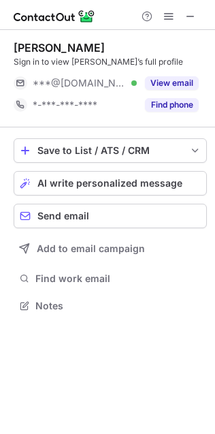
scroll to position [297, 215]
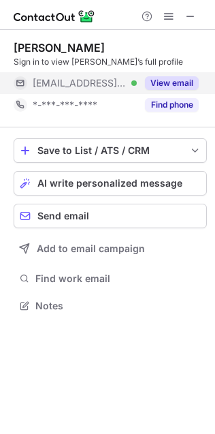
click at [166, 81] on button "View email" at bounding box center [172, 83] width 54 height 14
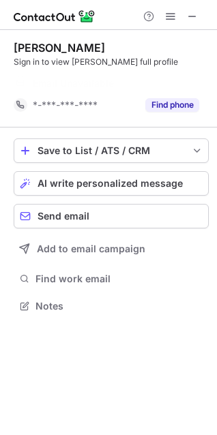
scroll to position [275, 217]
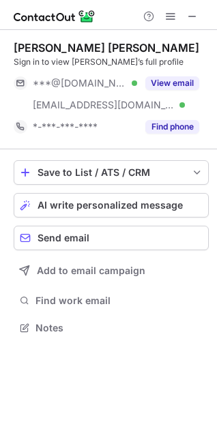
scroll to position [318, 217]
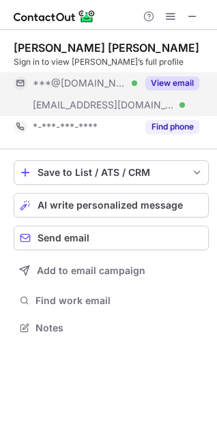
click at [174, 86] on button "View email" at bounding box center [172, 83] width 54 height 14
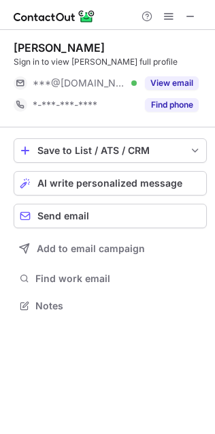
scroll to position [297, 215]
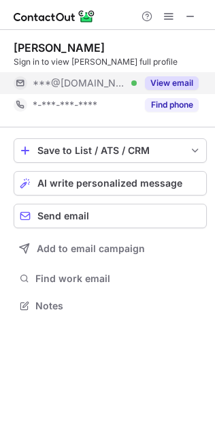
click at [168, 84] on button "View email" at bounding box center [172, 83] width 54 height 14
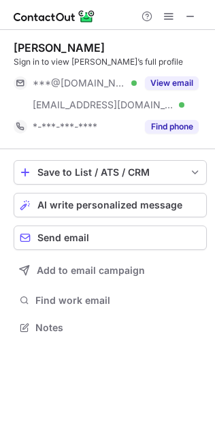
scroll to position [318, 215]
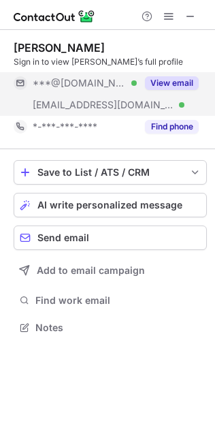
click at [190, 80] on button "View email" at bounding box center [172, 83] width 54 height 14
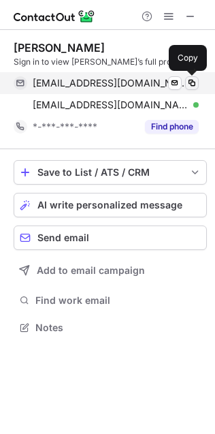
click at [192, 81] on span at bounding box center [192, 83] width 11 height 11
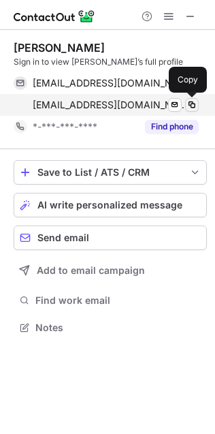
click at [193, 104] on span at bounding box center [192, 104] width 11 height 11
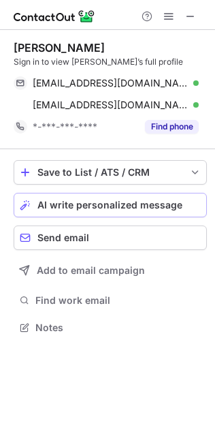
click at [133, 198] on button "AI write personalized message" at bounding box center [111, 205] width 194 height 25
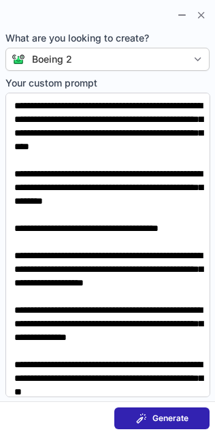
click at [144, 415] on span at bounding box center [141, 418] width 11 height 11
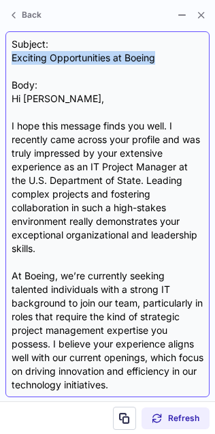
drag, startPoint x: 8, startPoint y: 61, endPoint x: 164, endPoint y: 60, distance: 156.0
click at [164, 60] on div "Subject: Exciting Opportunities at Boeing Body: Hi [PERSON_NAME], I hope this m…" at bounding box center [107, 214] width 204 height 366
copy div "Exciting Opportunities at Boeing"
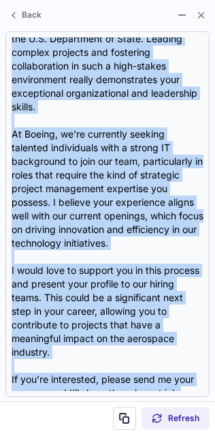
scroll to position [245, 0]
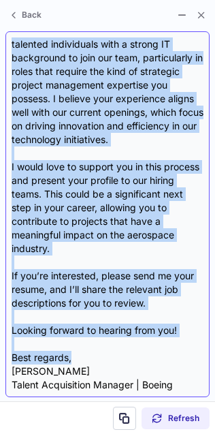
drag, startPoint x: 9, startPoint y: 95, endPoint x: 90, endPoint y: 360, distance: 277.2
click at [90, 360] on div "Subject: Exciting Opportunities at Boeing Body: Hi [PERSON_NAME], I hope this m…" at bounding box center [107, 214] width 204 height 366
copy div "Lo Ipsumdolor, S amet cons adipisc elits doe temp. I utlabore etdo magnaa enim …"
